Goal: Task Accomplishment & Management: Manage account settings

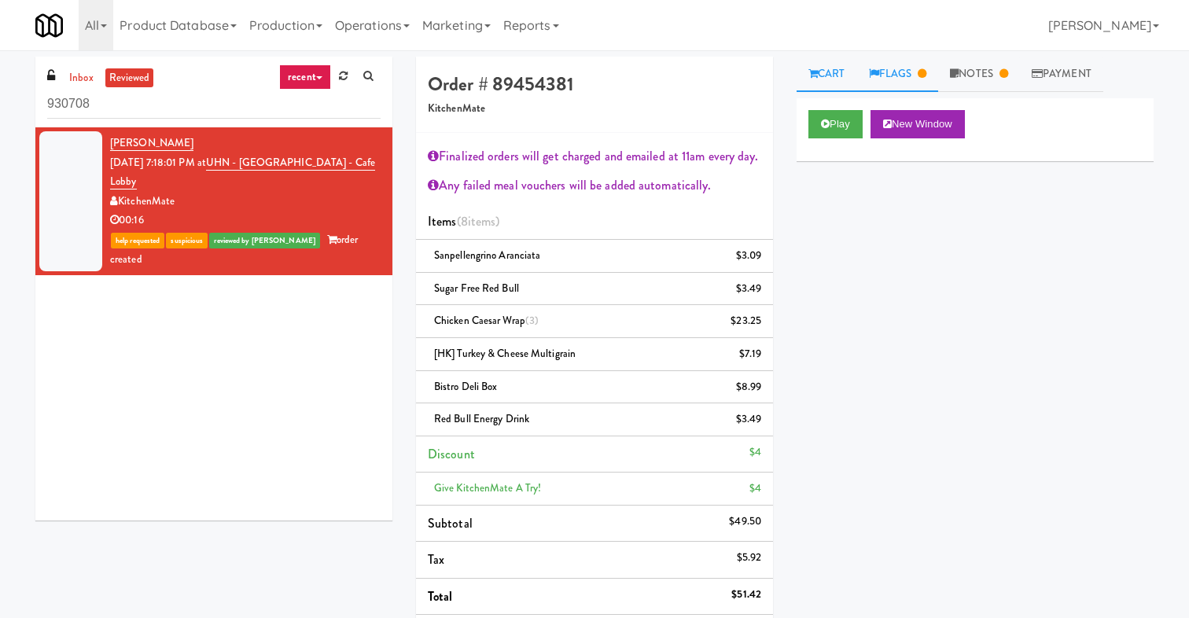
click at [904, 67] on link "Flags" at bounding box center [898, 74] width 82 height 35
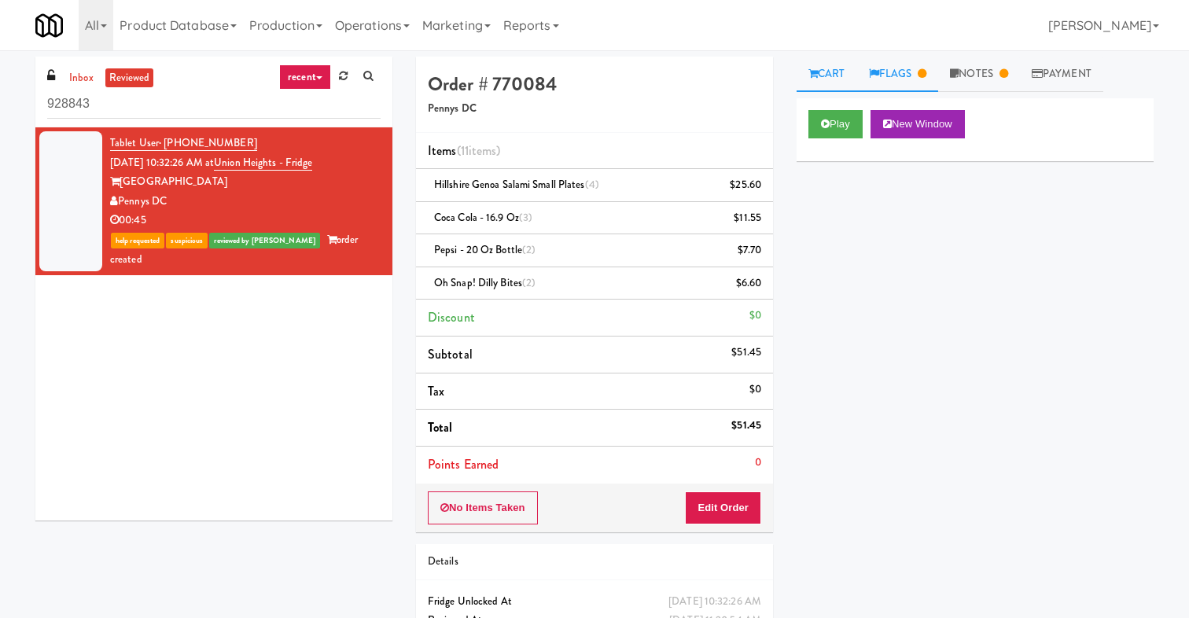
click at [883, 69] on link "Flags" at bounding box center [898, 74] width 82 height 35
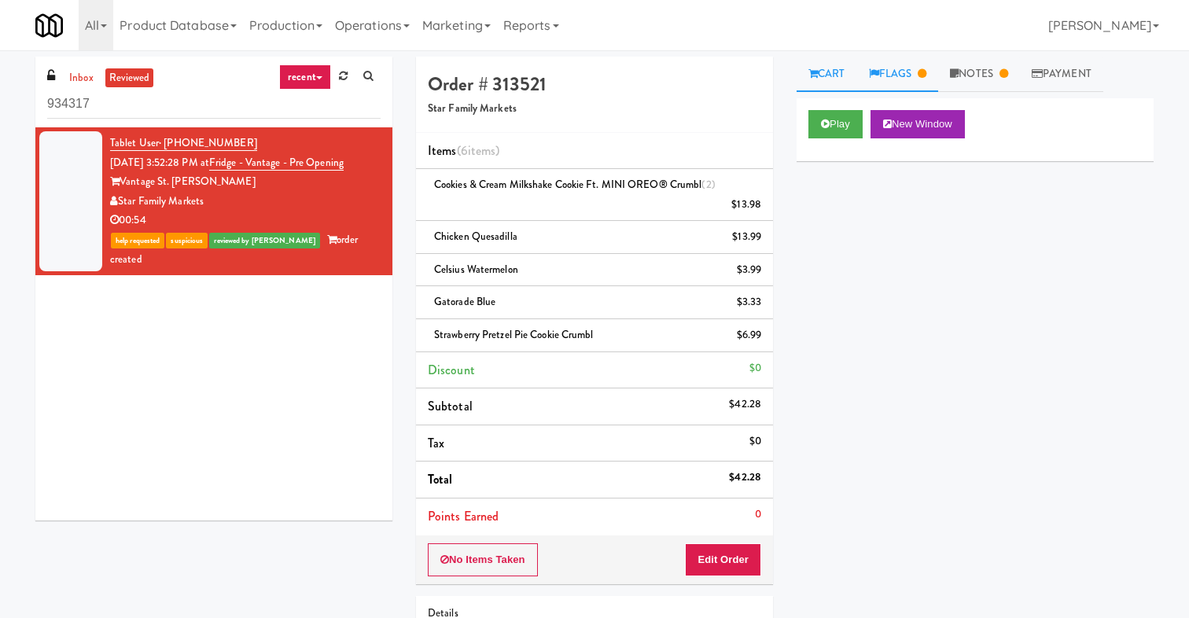
click at [894, 67] on link "Flags" at bounding box center [898, 74] width 82 height 35
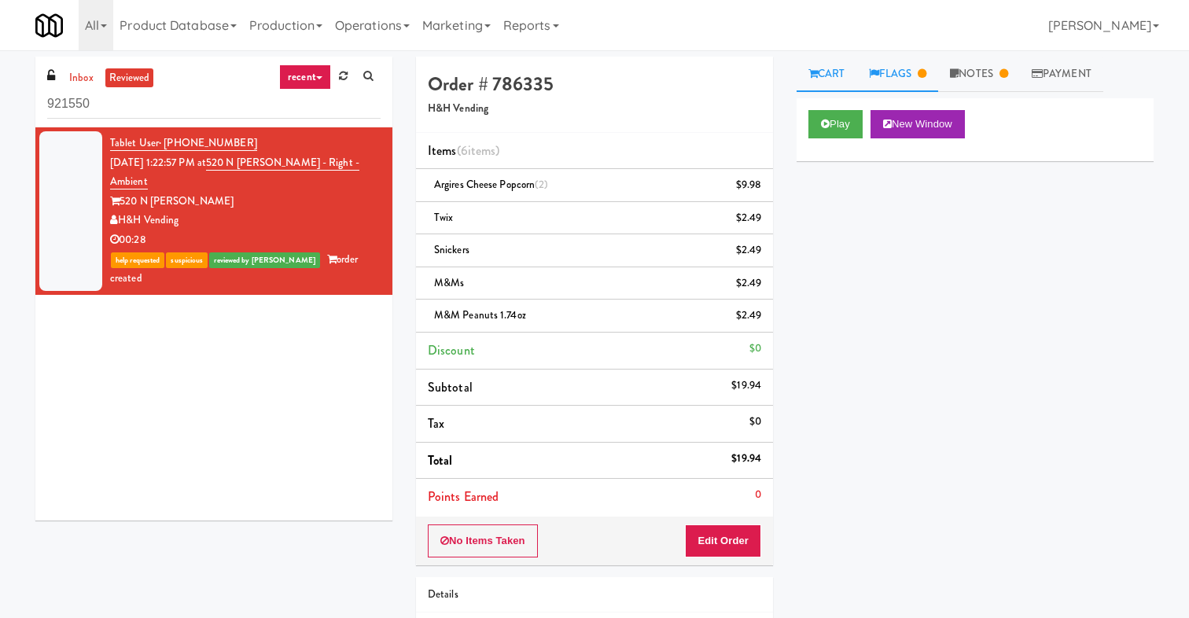
click at [906, 68] on link "Flags" at bounding box center [898, 74] width 82 height 35
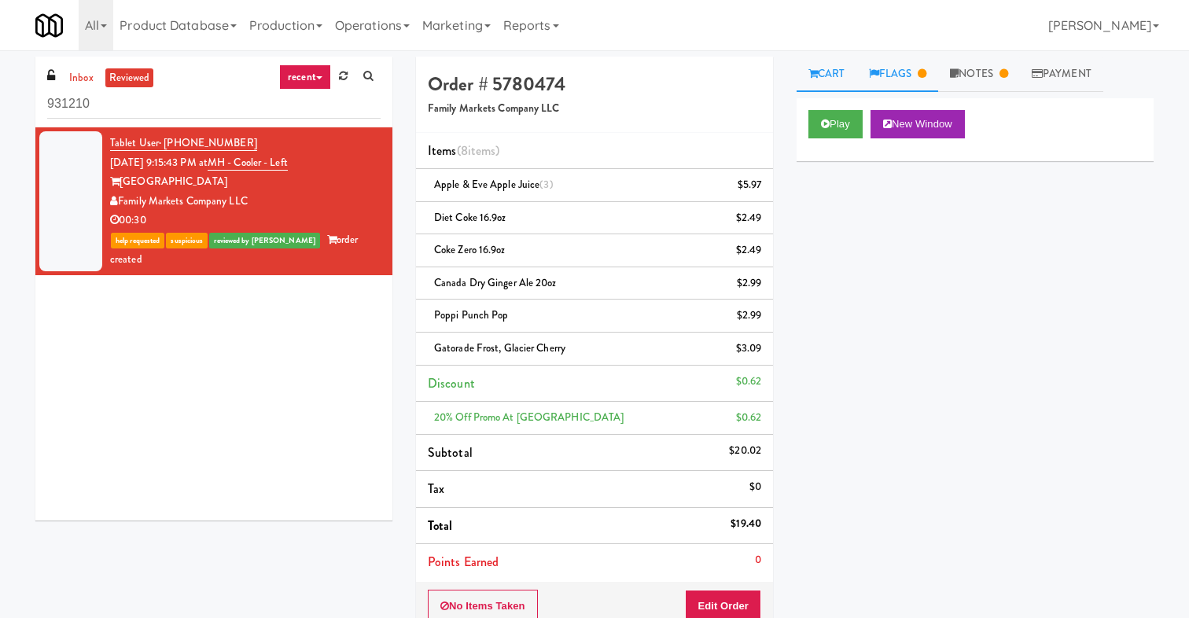
click at [927, 65] on link "Flags" at bounding box center [898, 74] width 82 height 35
